Goal: Task Accomplishment & Management: Use online tool/utility

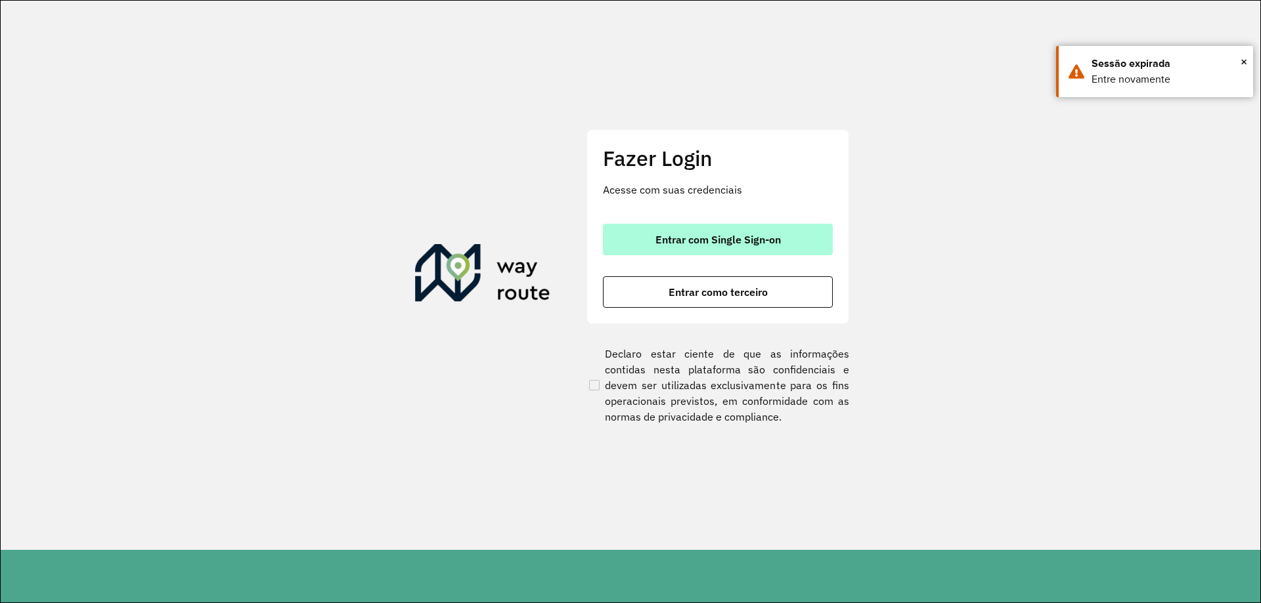
click at [697, 241] on span "Entrar com Single Sign-on" at bounding box center [717, 239] width 125 height 11
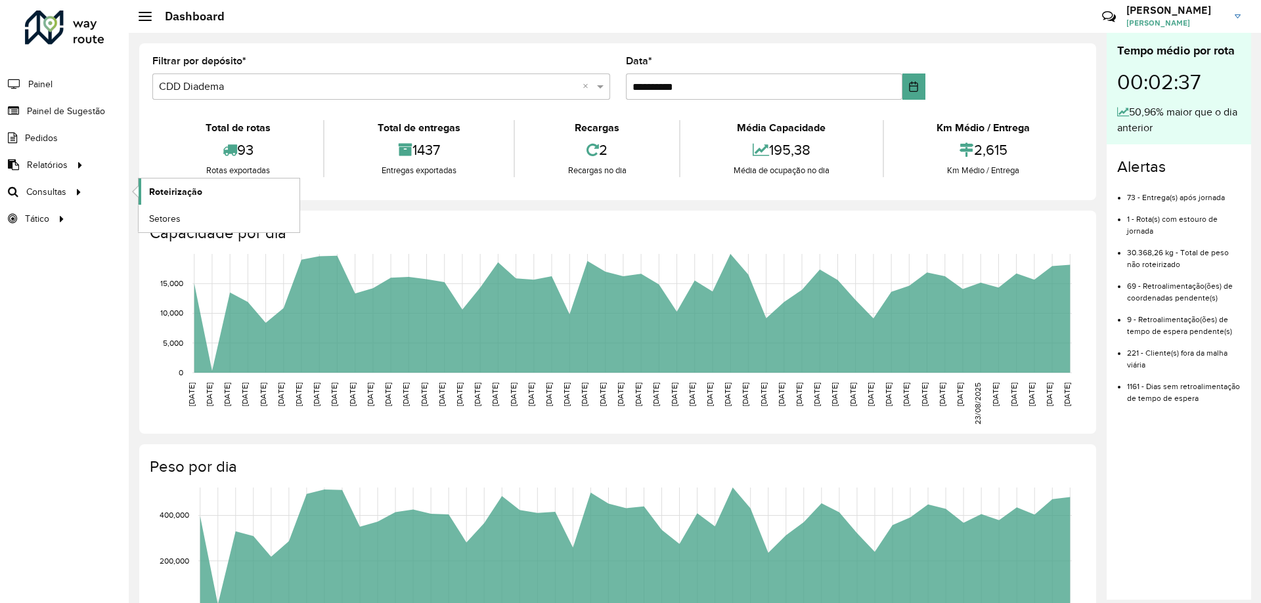
click at [204, 196] on link "Roteirização" at bounding box center [219, 192] width 161 height 26
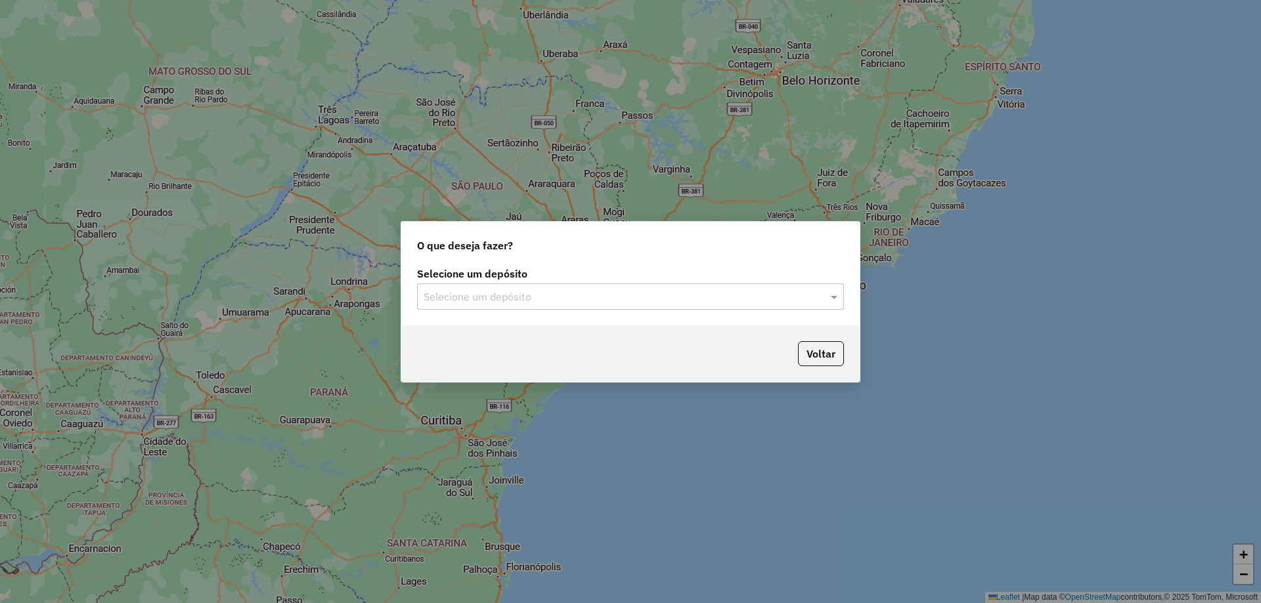
click at [566, 305] on div "Selecione um depósito" at bounding box center [630, 297] width 427 height 26
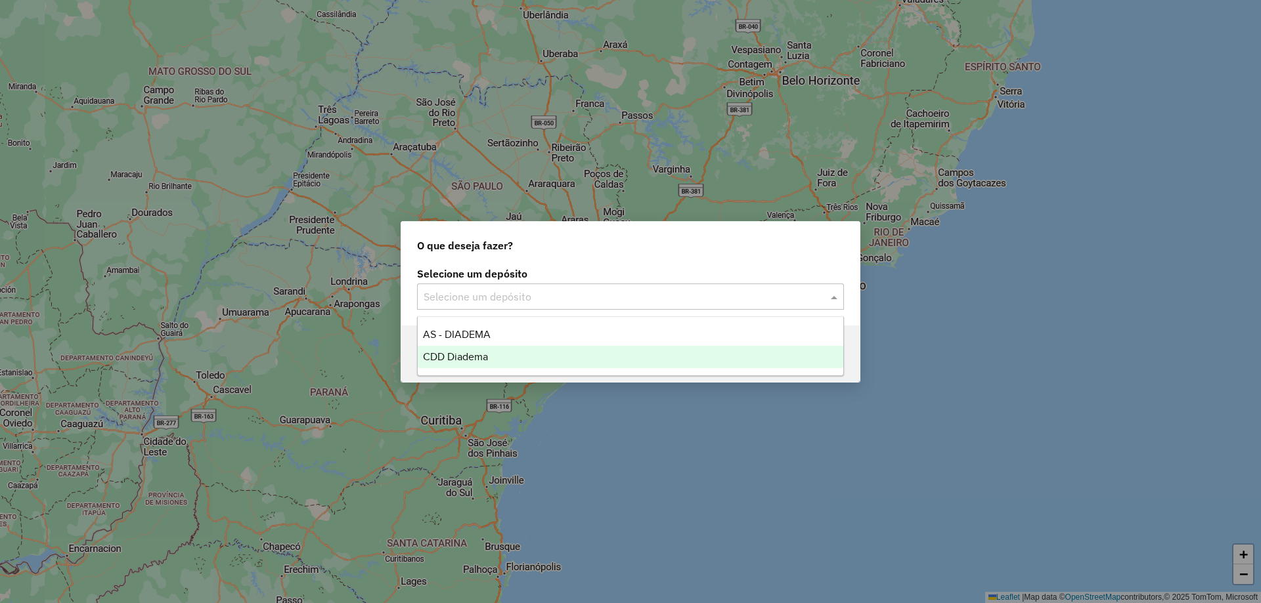
click at [477, 350] on div "CDD Diadema" at bounding box center [630, 357] width 425 height 22
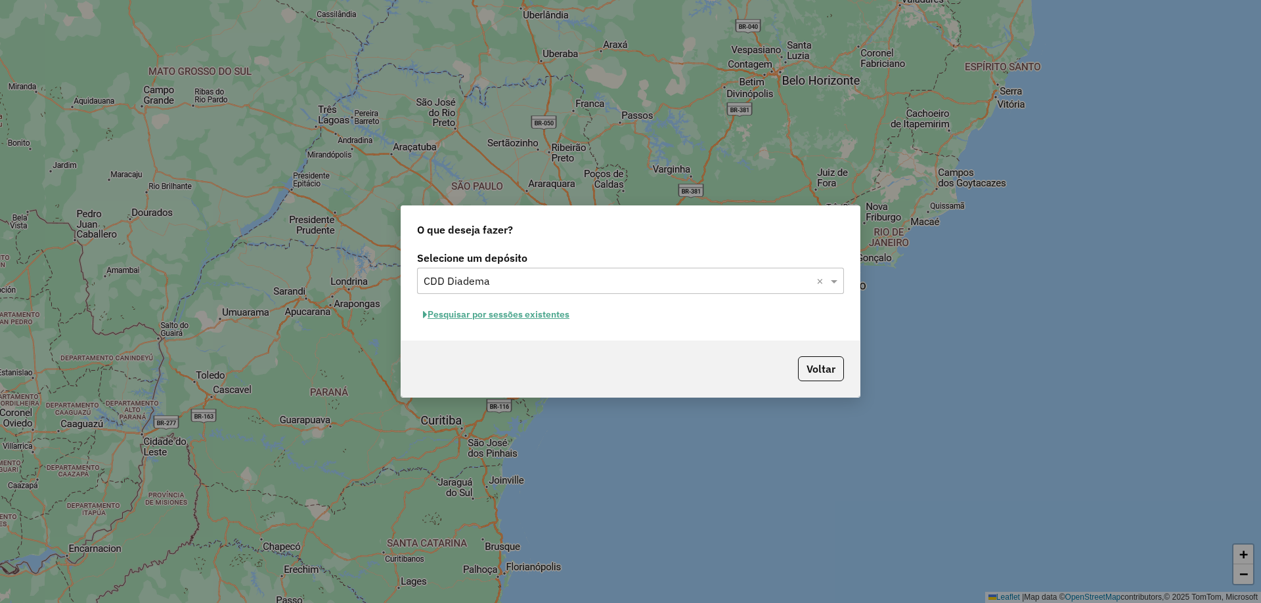
click at [507, 323] on button "Pesquisar por sessões existentes" at bounding box center [496, 315] width 158 height 20
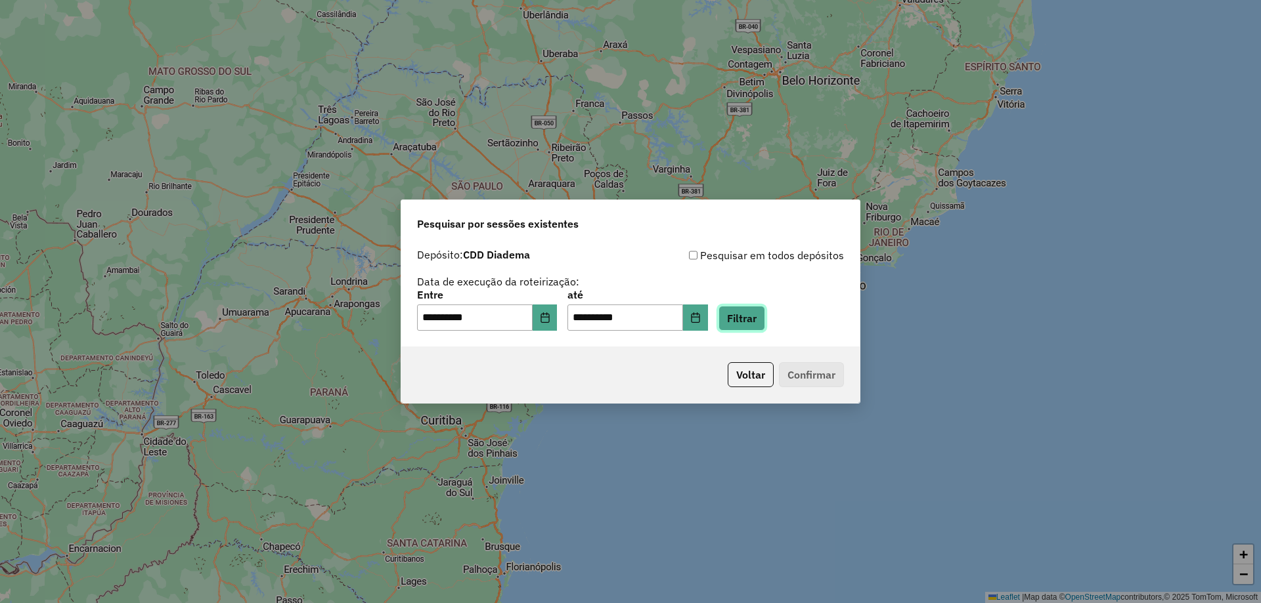
click at [765, 325] on button "Filtrar" at bounding box center [741, 318] width 47 height 25
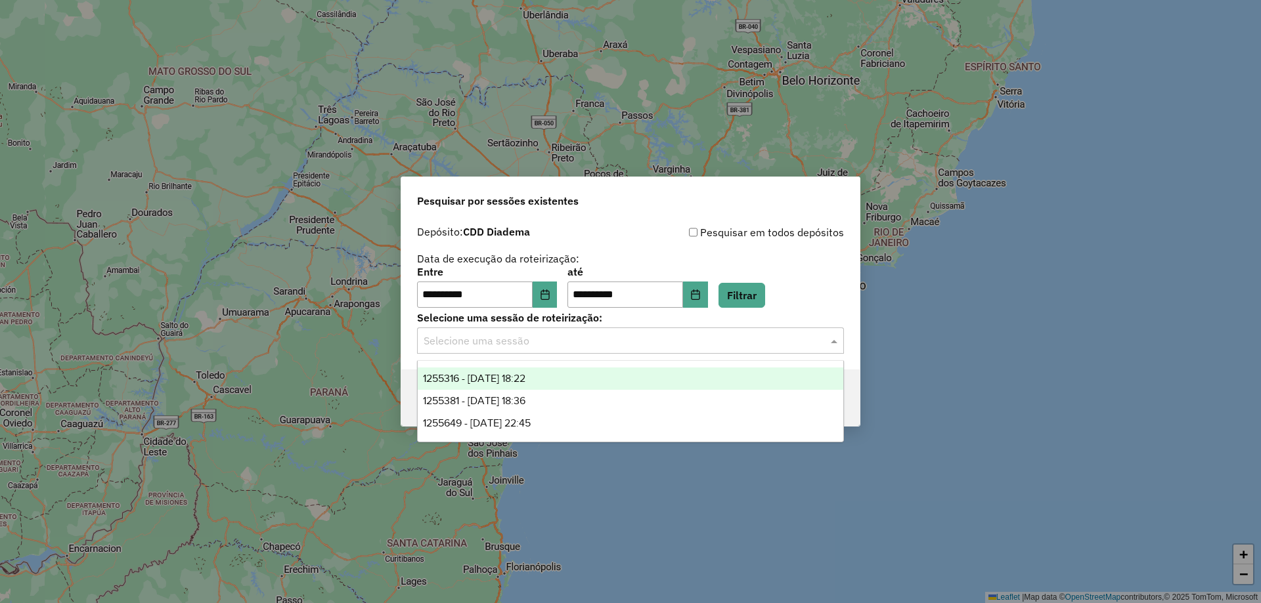
click at [743, 343] on input "text" at bounding box center [616, 342] width 387 height 16
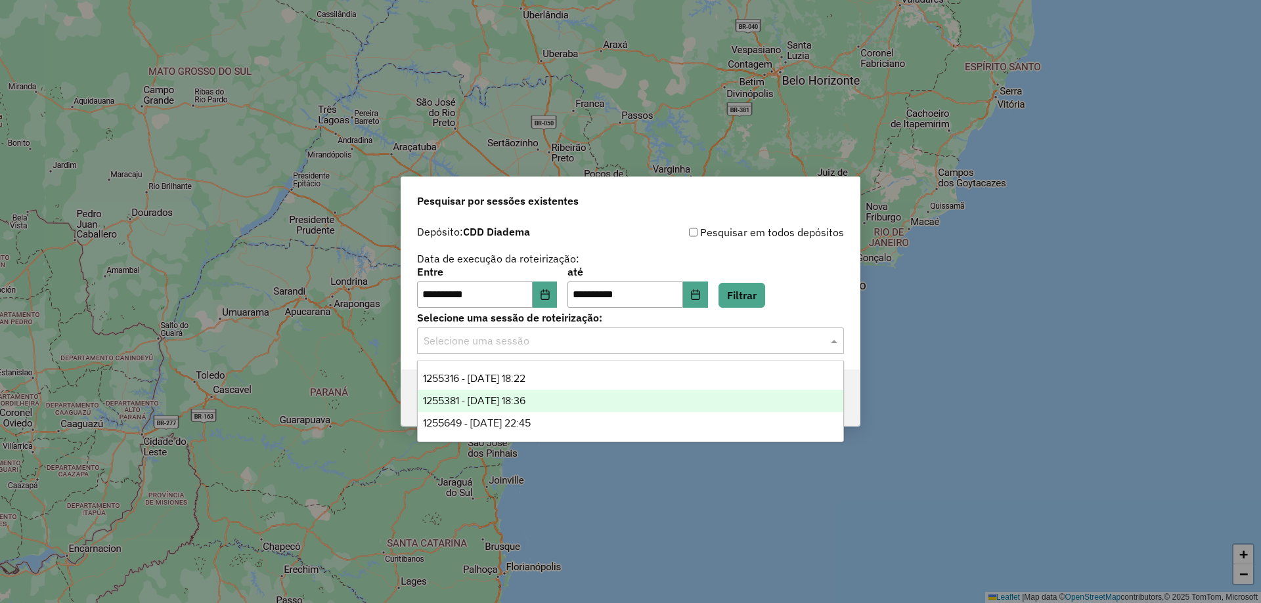
click at [525, 401] on span "1255381 - 29/08/2025 18:36" at bounding box center [474, 400] width 102 height 11
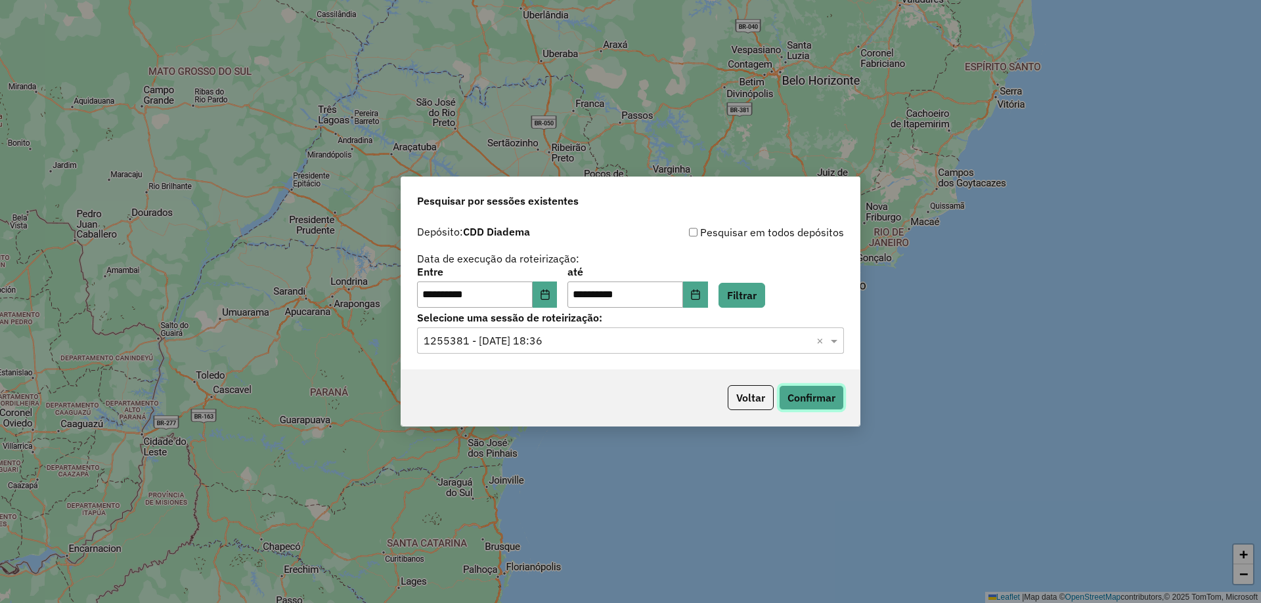
click at [815, 408] on button "Confirmar" at bounding box center [811, 397] width 65 height 25
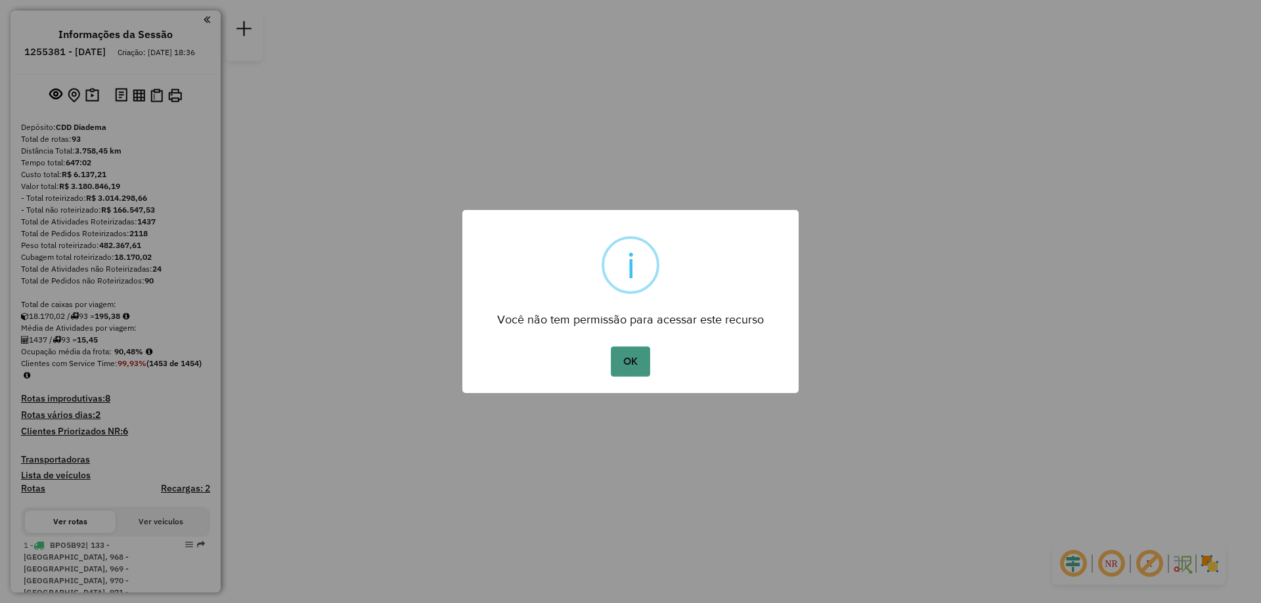
click at [631, 358] on button "OK" at bounding box center [630, 362] width 39 height 30
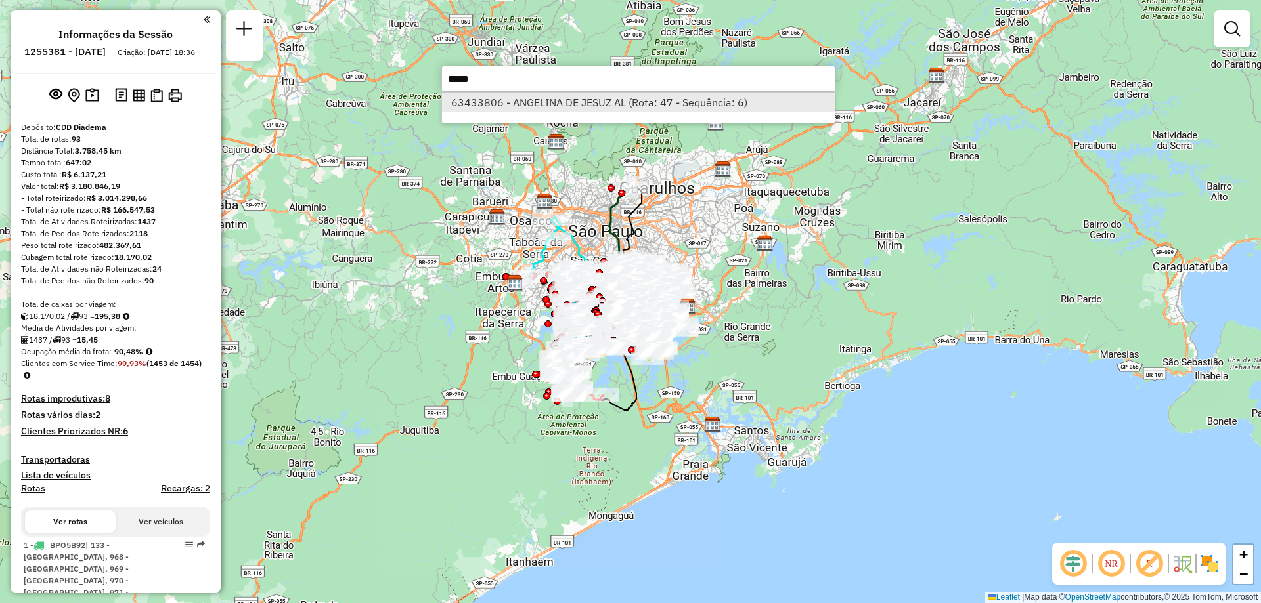
type input "*****"
click at [528, 105] on li "63433806 - ANGELINA DE JESUZ AL (Rota: 47 - Sequência: 6)" at bounding box center [638, 103] width 393 height 20
select select "**********"
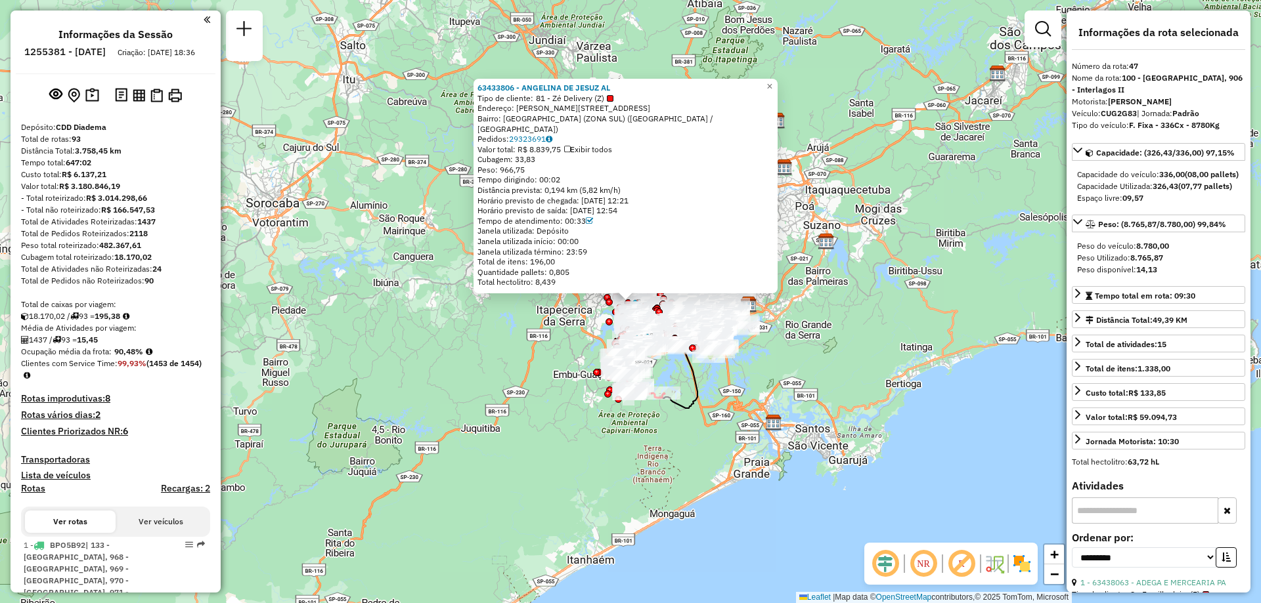
scroll to position [4388, 0]
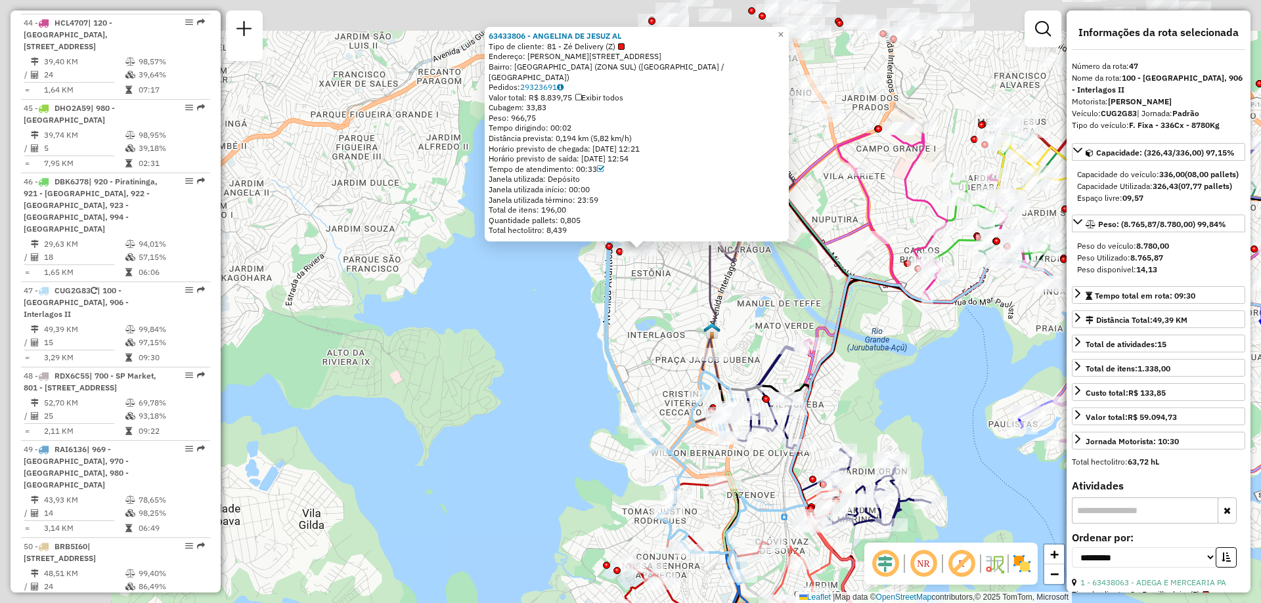
drag, startPoint x: 502, startPoint y: 123, endPoint x: 753, endPoint y: 316, distance: 317.4
click at [753, 316] on div "Rota 9 - Placa RAI6B66 63465767 - QUINTAL NORDESTINO 63433806 - ANGELINA DE JES…" at bounding box center [630, 301] width 1261 height 603
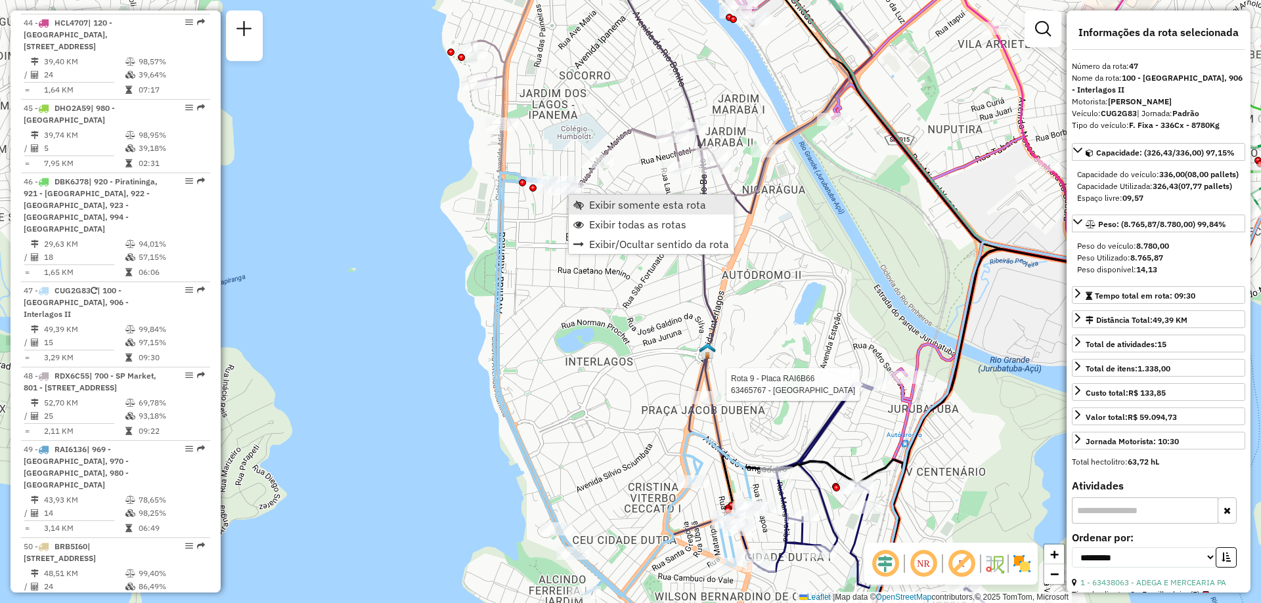
click at [619, 212] on link "Exibir somente esta rota" at bounding box center [651, 205] width 165 height 20
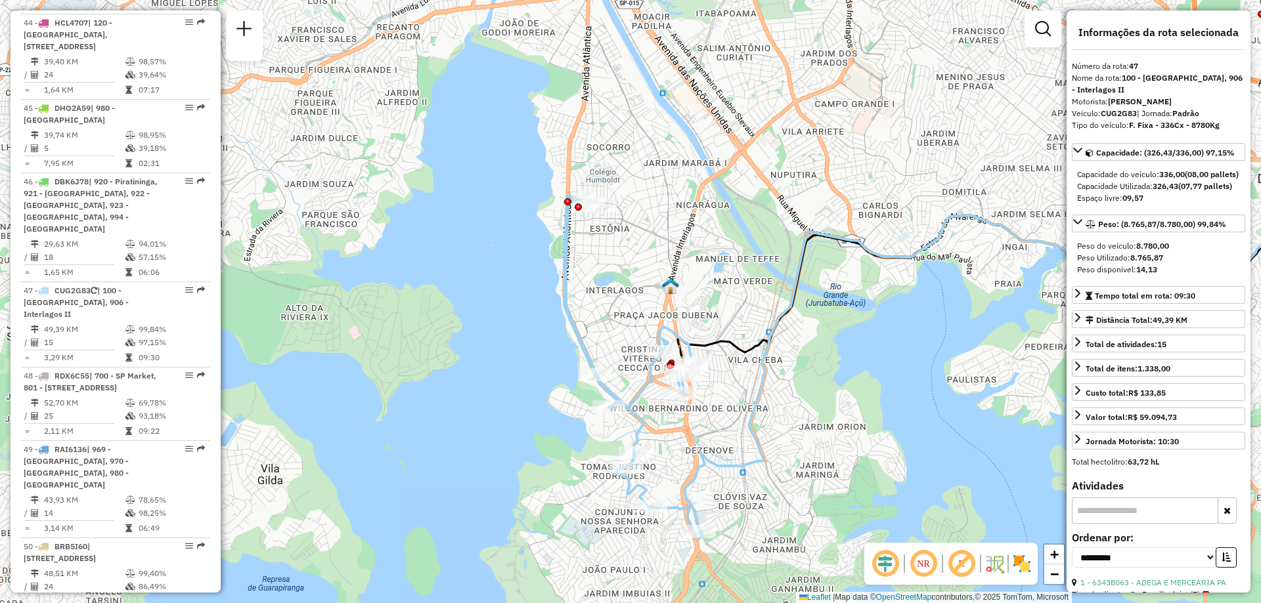
drag, startPoint x: 507, startPoint y: 353, endPoint x: 955, endPoint y: 381, distance: 448.7
click at [955, 381] on div "Janela de atendimento Grade de atendimento Capacidade Transportadoras Veículos …" at bounding box center [630, 301] width 1261 height 603
click at [650, 237] on span "Exibir todas as rotas" at bounding box center [668, 241] width 97 height 11
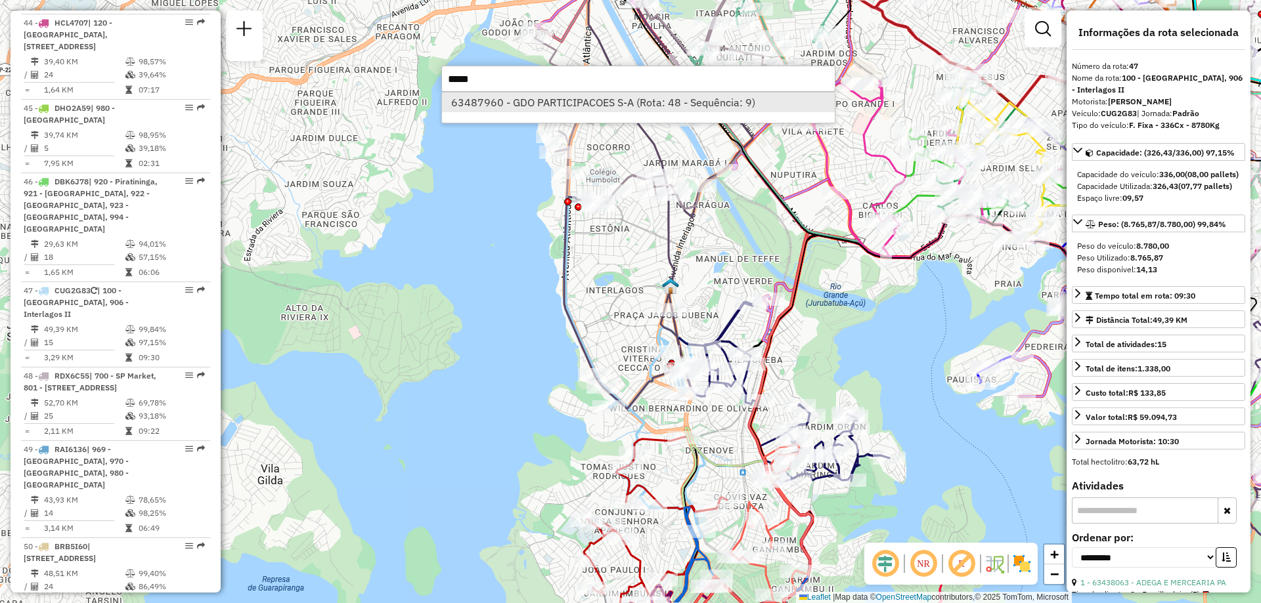
type input "*****"
click at [555, 102] on li "63487960 - GDO PARTICIPACOES S-A (Rota: 48 - Sequência: 9)" at bounding box center [638, 103] width 393 height 20
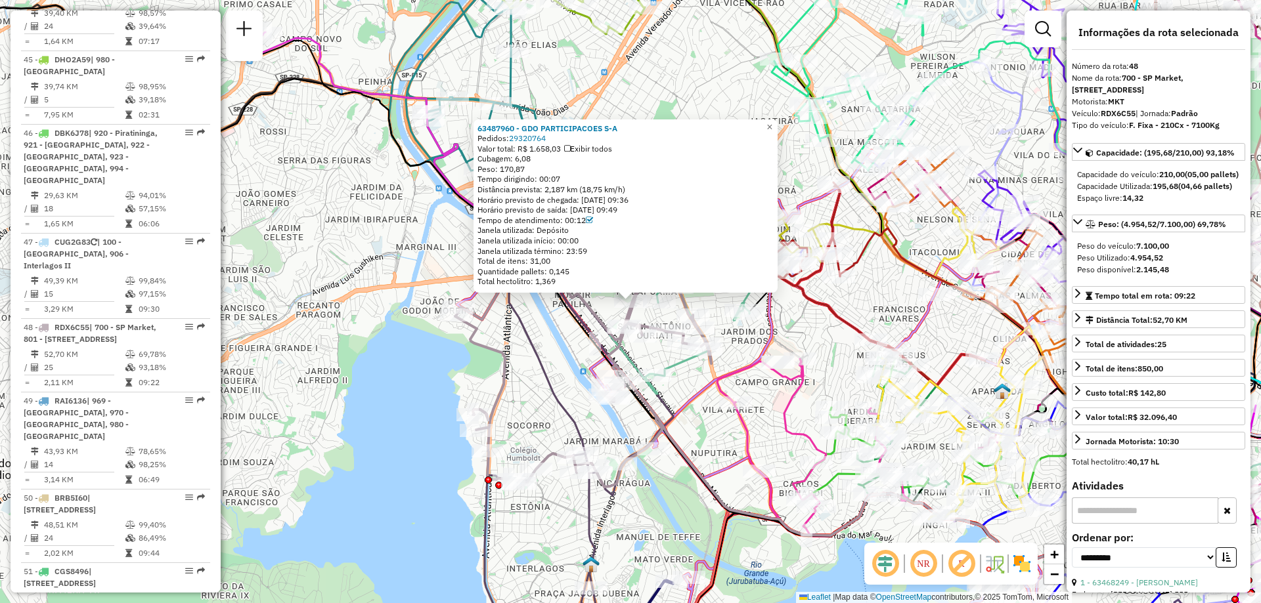
scroll to position [4461, 0]
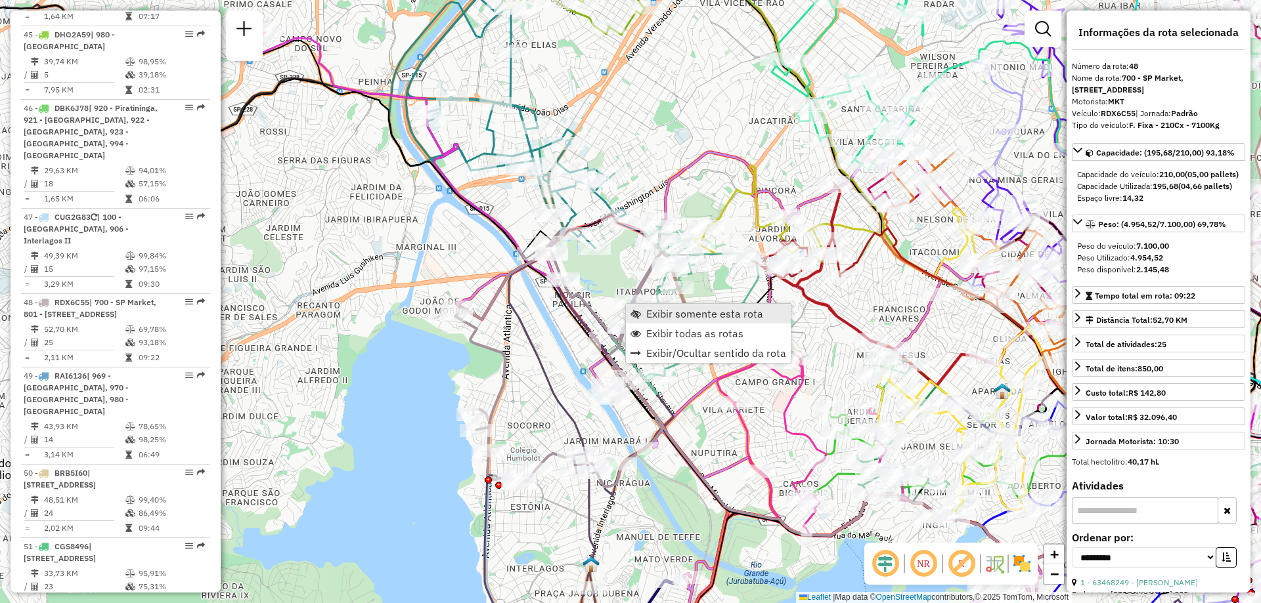
click at [646, 306] on link "Exibir somente esta rota" at bounding box center [708, 314] width 165 height 20
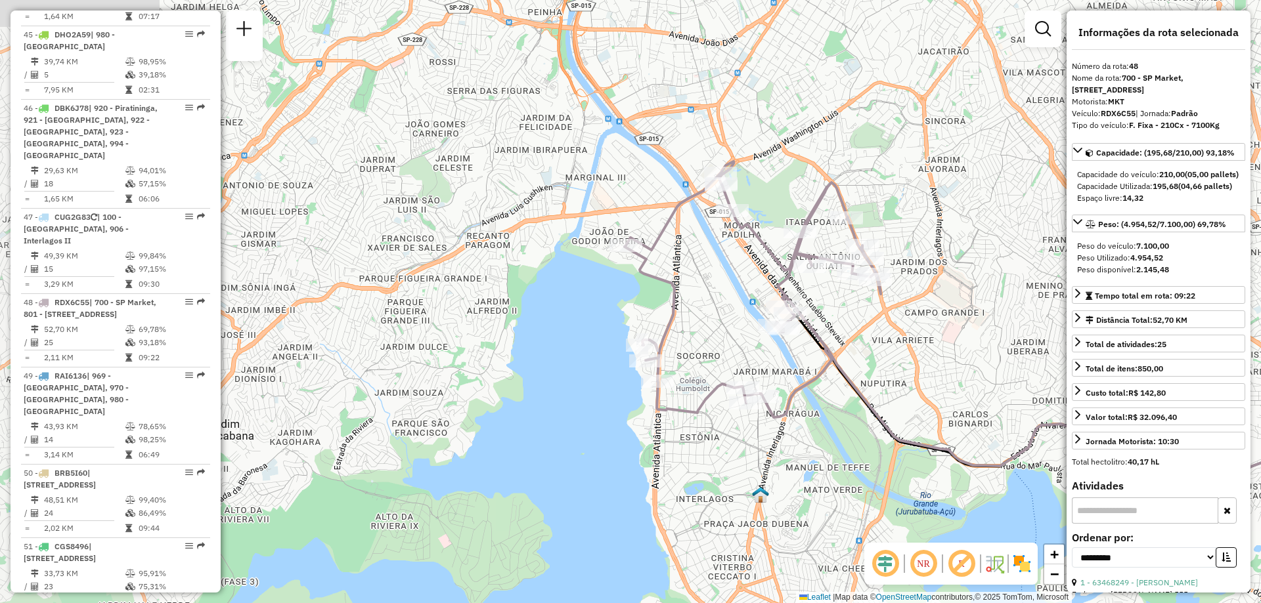
drag, startPoint x: 513, startPoint y: 346, endPoint x: 1037, endPoint y: 370, distance: 524.4
click at [1037, 370] on div "Janela de atendimento Grade de atendimento Capacidade Transportadoras Veículos …" at bounding box center [630, 301] width 1261 height 603
click at [788, 236] on span "Exibir todas as rotas" at bounding box center [793, 237] width 97 height 11
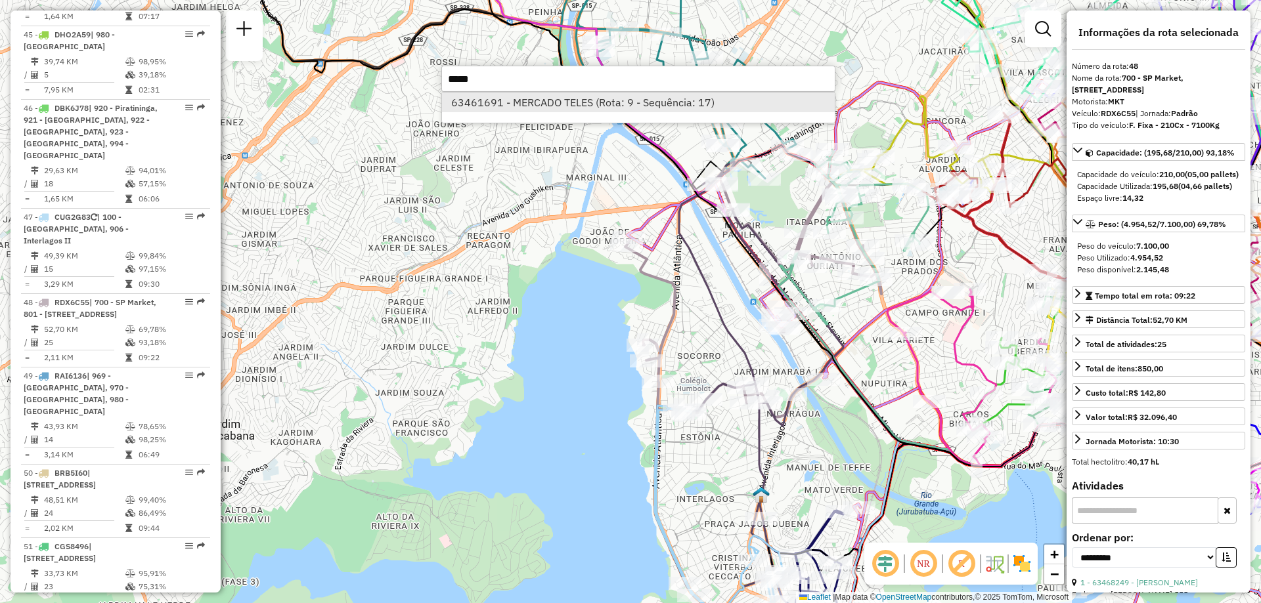
type input "*****"
click at [557, 104] on li "63461691 - MERCADO TELES (Rota: 9 - Sequência: 17)" at bounding box center [638, 103] width 393 height 20
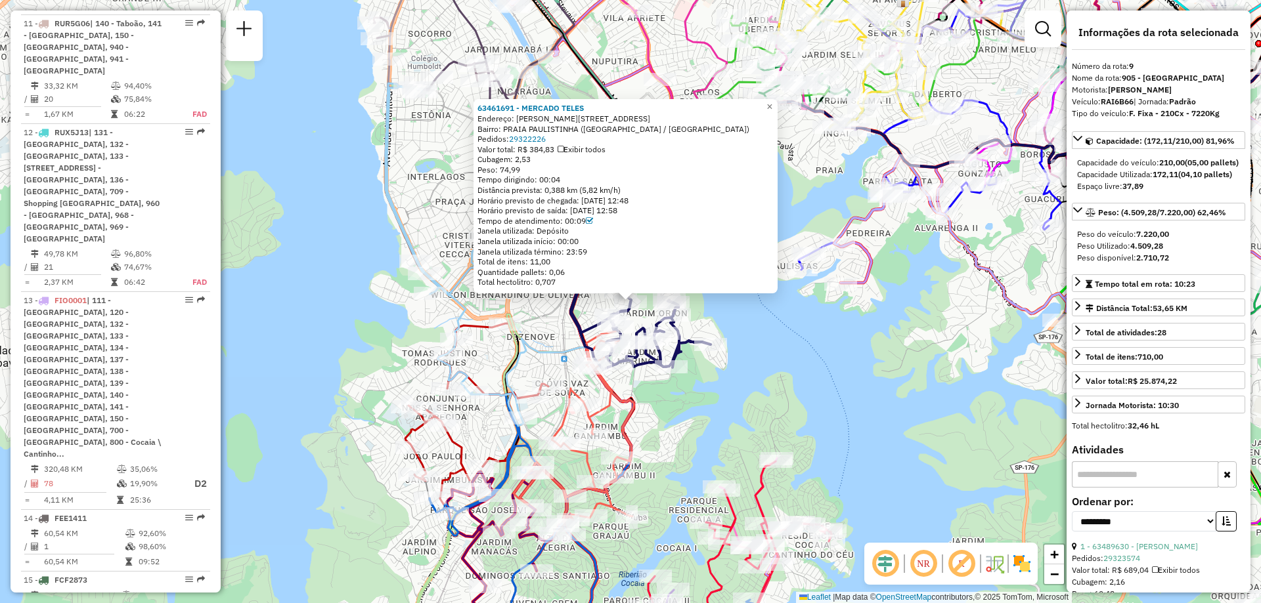
scroll to position [1150, 0]
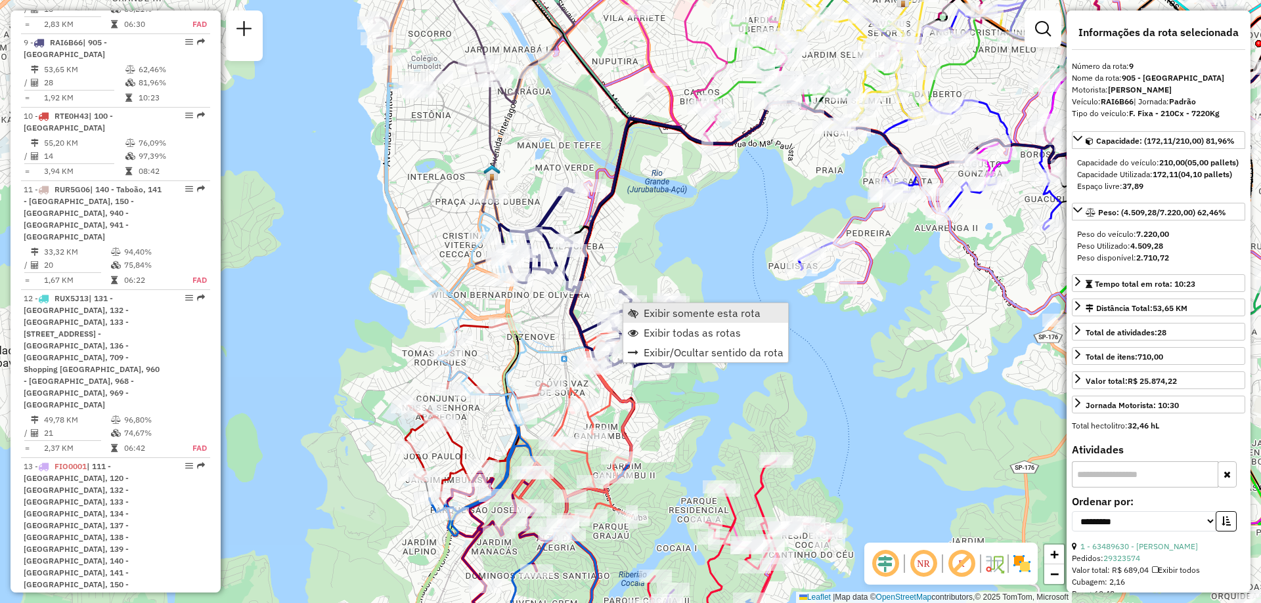
click at [652, 311] on span "Exibir somente esta rota" at bounding box center [701, 313] width 117 height 11
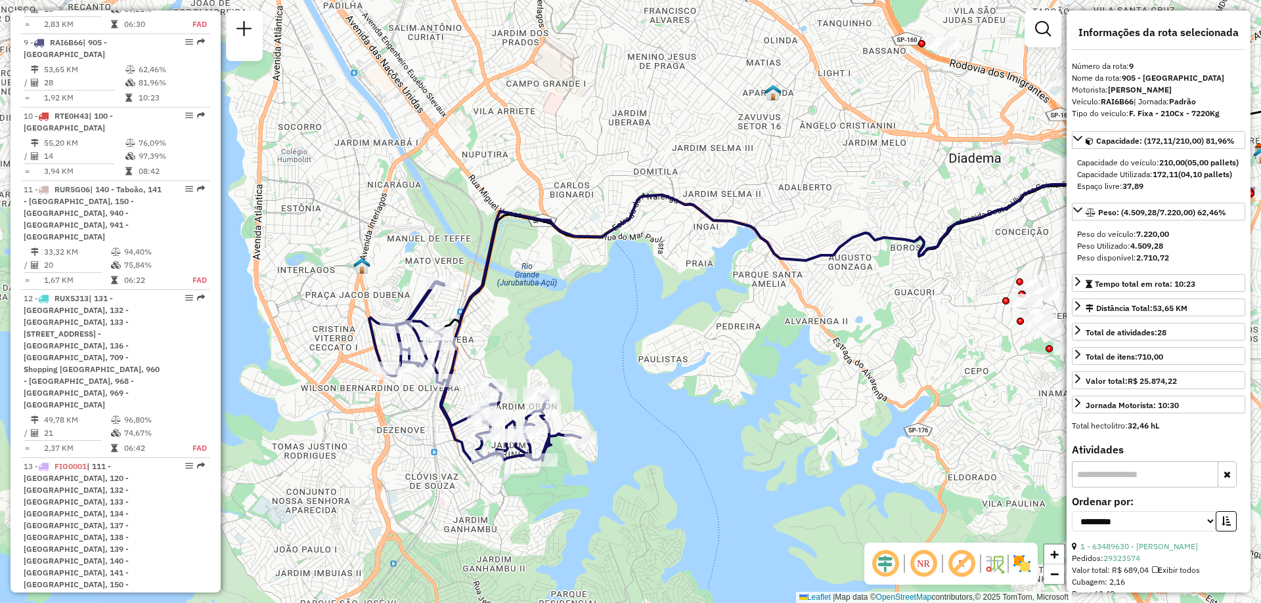
drag, startPoint x: 506, startPoint y: 372, endPoint x: 704, endPoint y: 352, distance: 198.6
click at [704, 352] on div "Janela de atendimento Grade de atendimento Capacidade Transportadoras Veículos …" at bounding box center [630, 301] width 1261 height 603
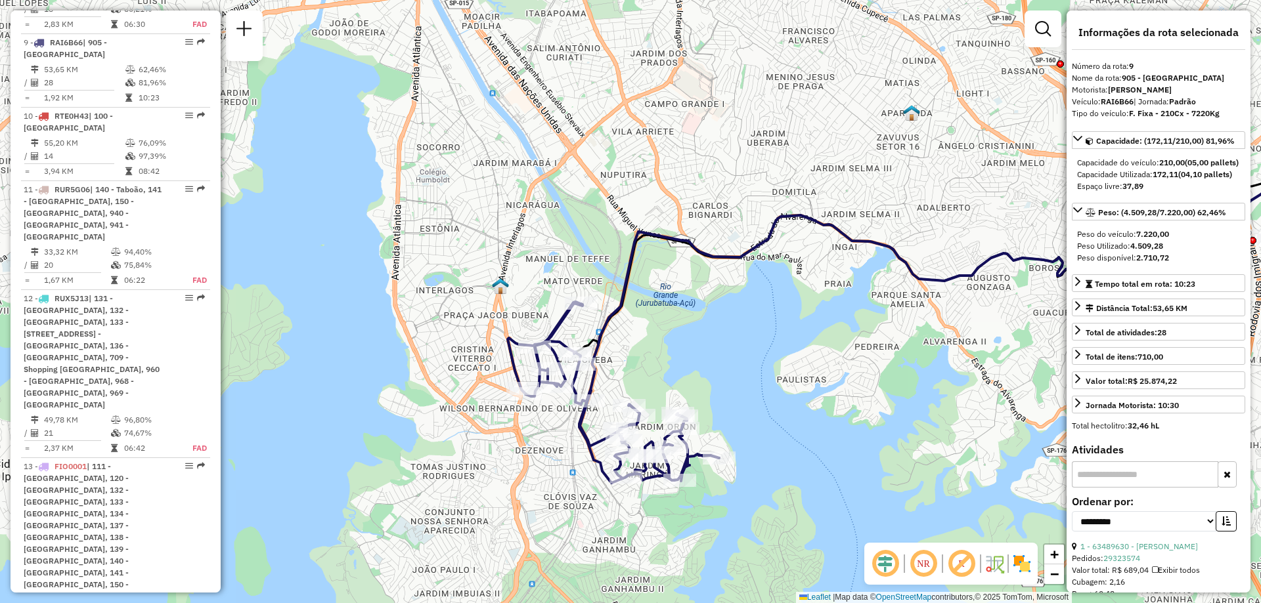
drag, startPoint x: 359, startPoint y: 427, endPoint x: 500, endPoint y: 448, distance: 142.7
click at [500, 448] on div "Janela de atendimento Grade de atendimento Capacidade Transportadoras Veículos …" at bounding box center [630, 301] width 1261 height 603
